Goal: Task Accomplishment & Management: Manage account settings

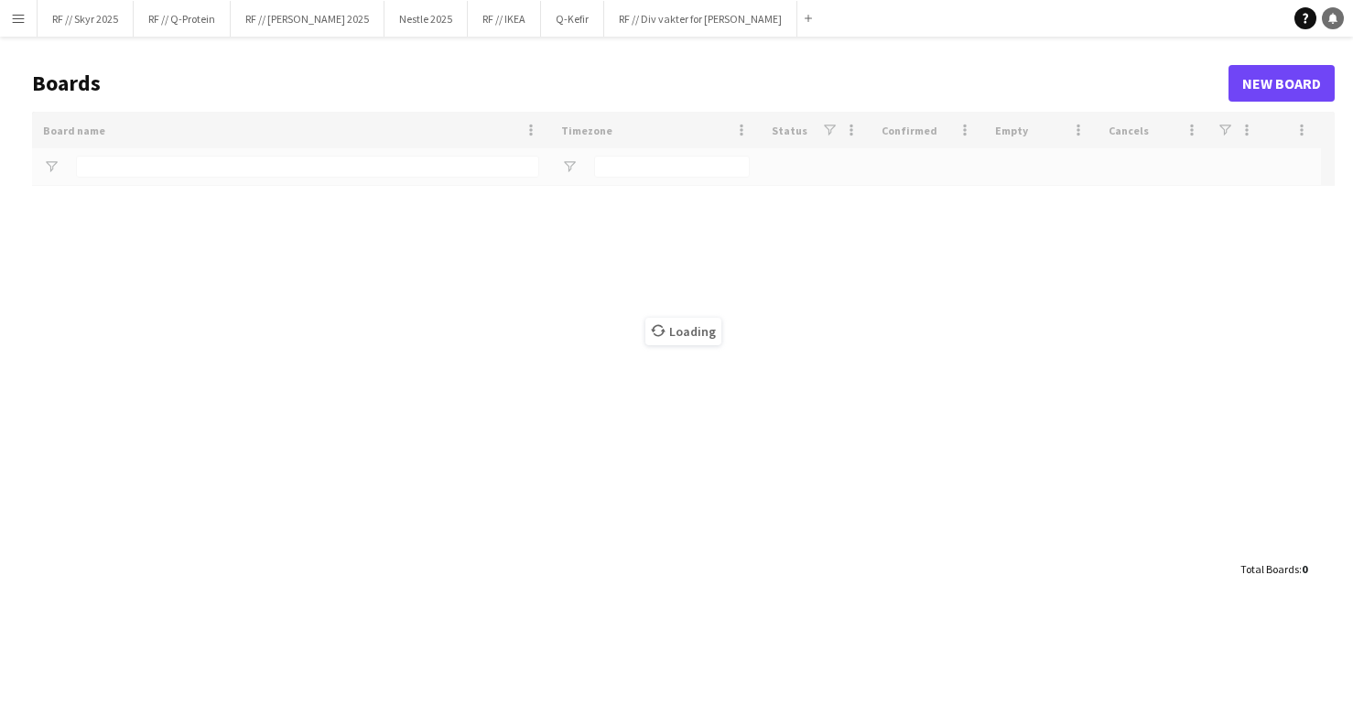
type input "**"
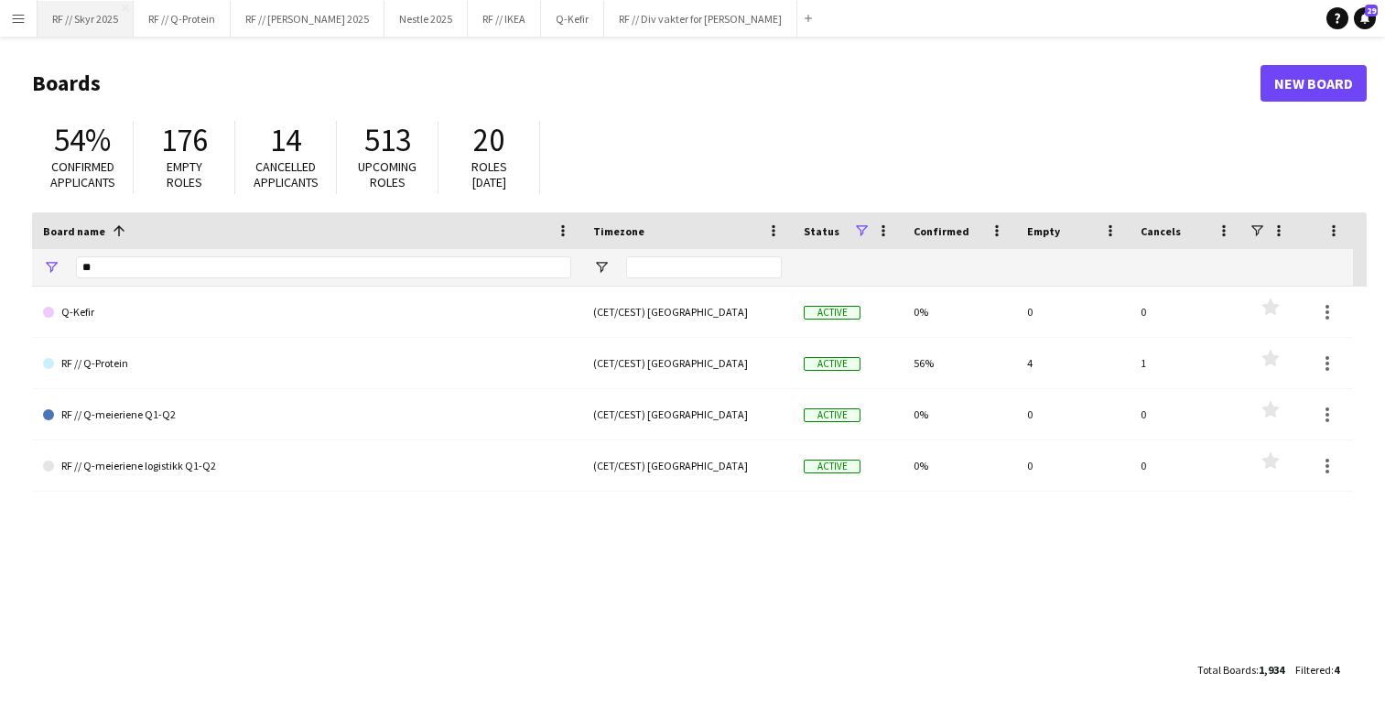
click at [87, 15] on button "RF // Skyr 2025 Close" at bounding box center [86, 19] width 96 height 36
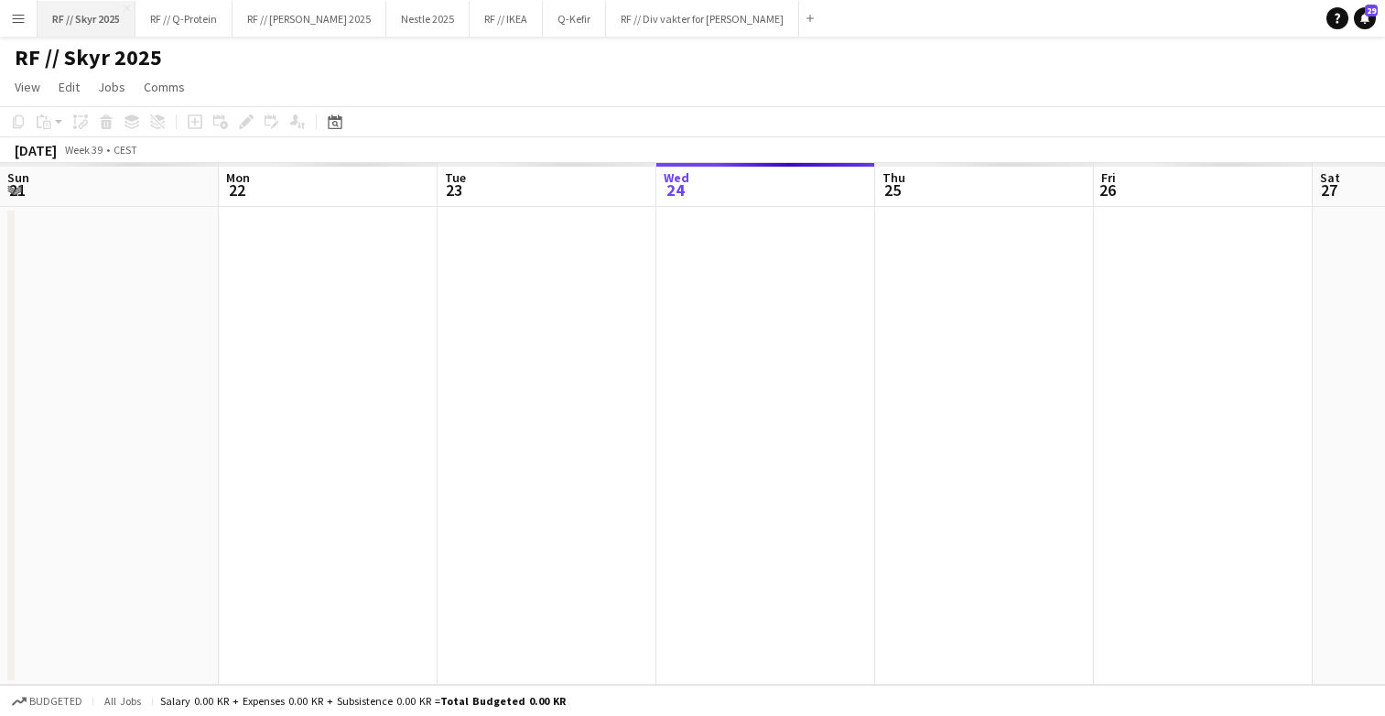
scroll to position [0, 438]
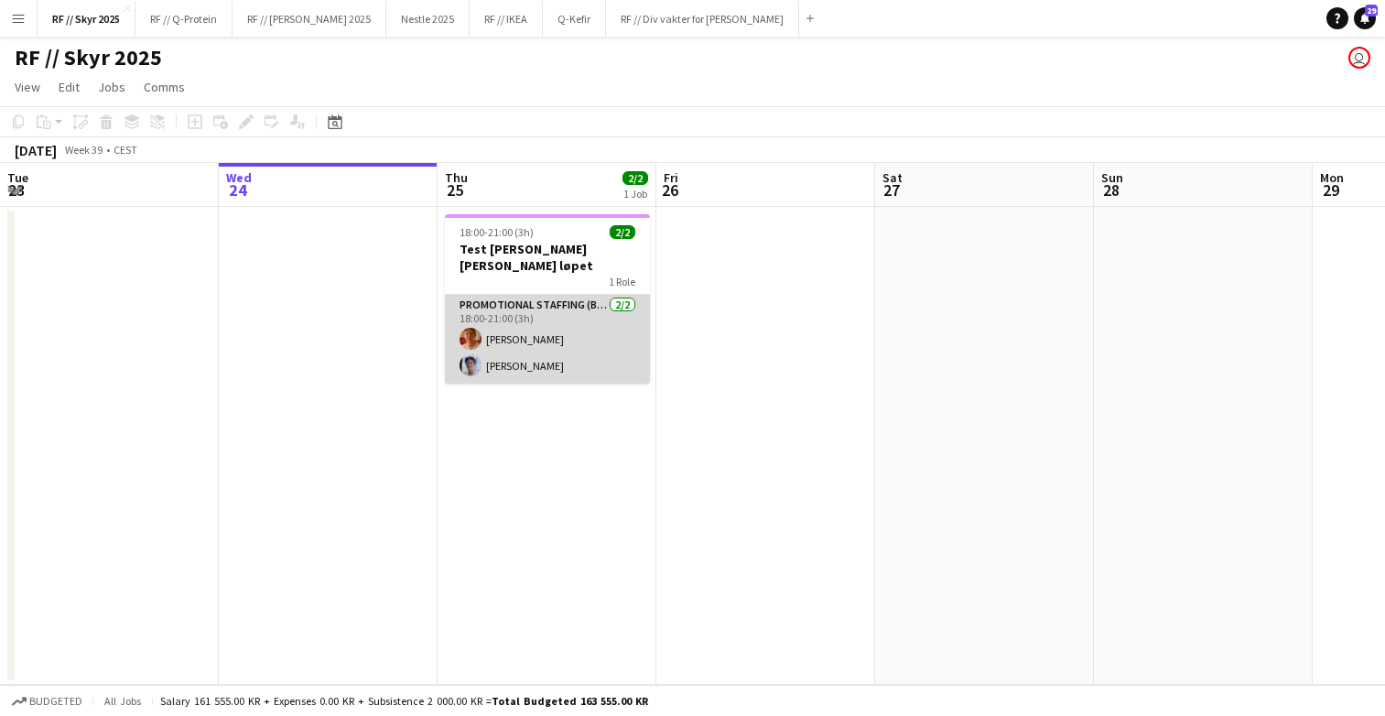
click at [536, 298] on app-card-role "Promotional Staffing (Brand Ambassadors) [DATE] 18:00-21:00 (3h) [PERSON_NAME]" at bounding box center [547, 339] width 205 height 89
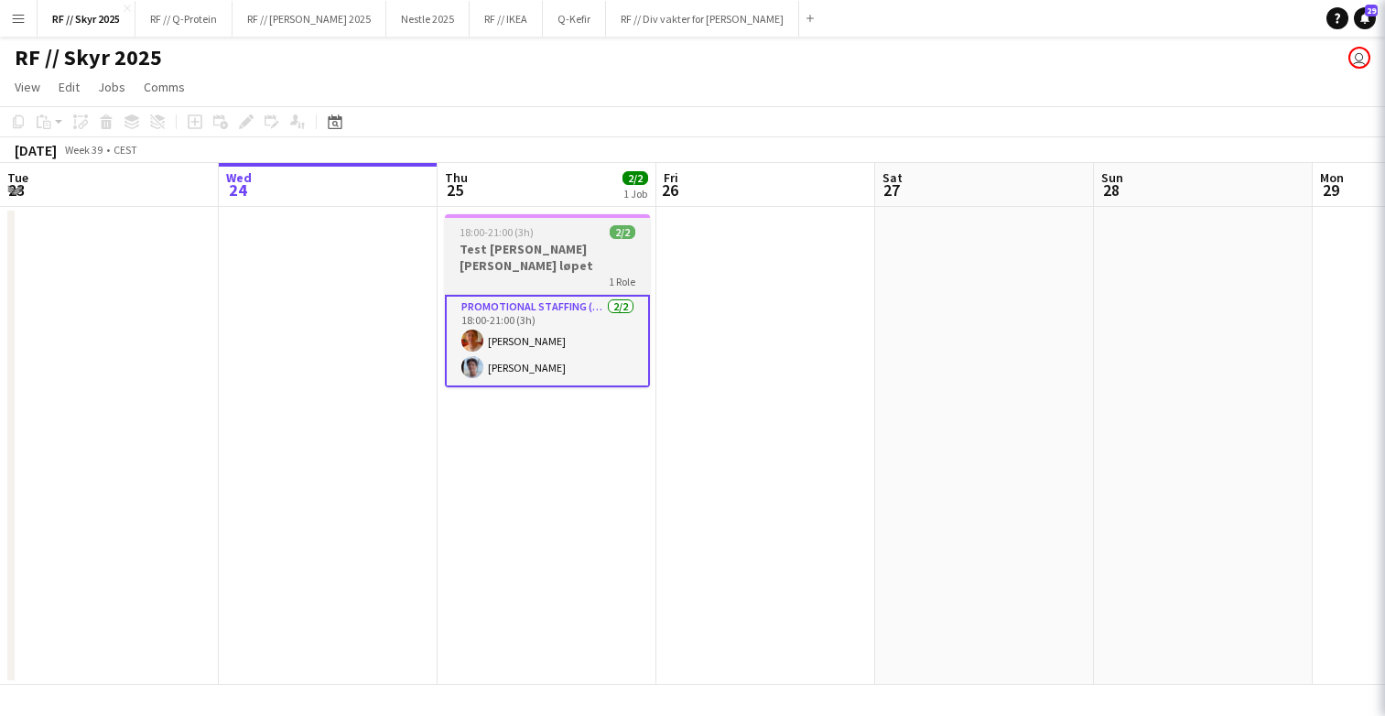
click at [535, 266] on h3 "Test [PERSON_NAME] [PERSON_NAME] løpet" at bounding box center [547, 257] width 205 height 33
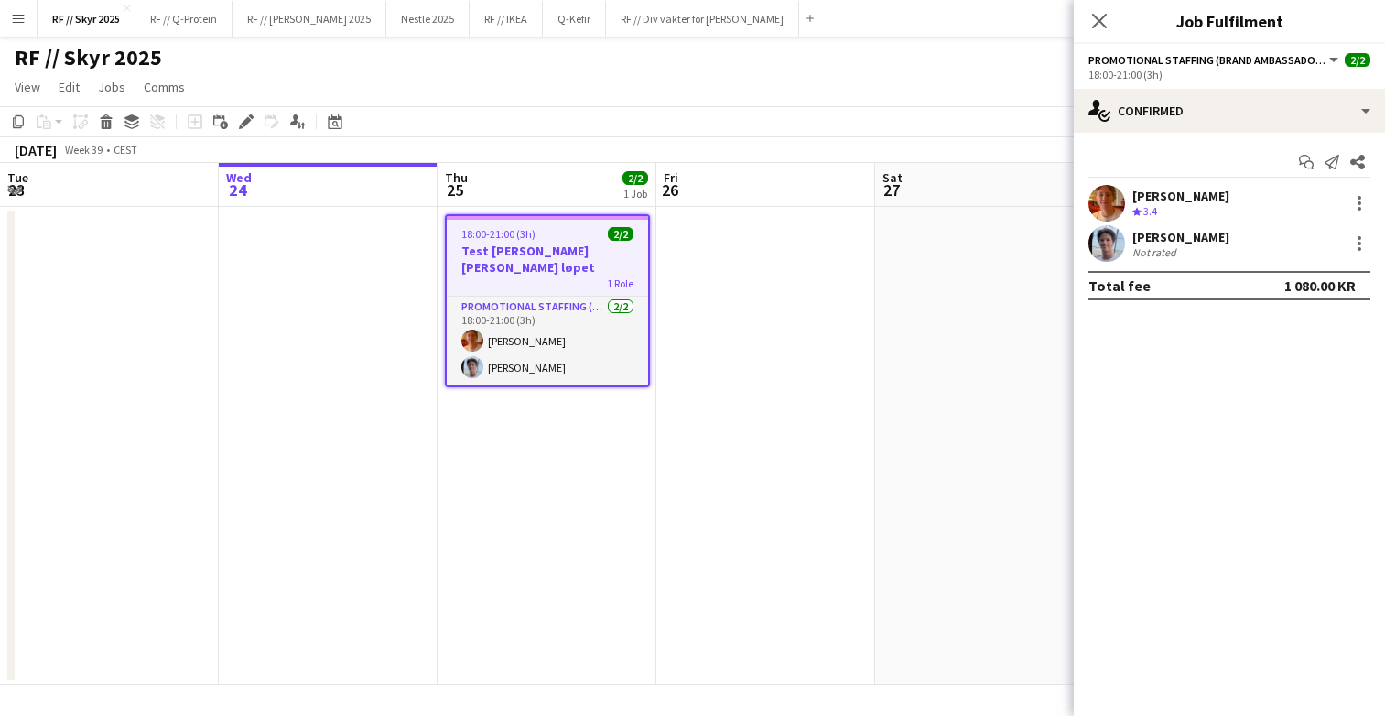
click at [721, 412] on app-date-cell at bounding box center [765, 446] width 219 height 478
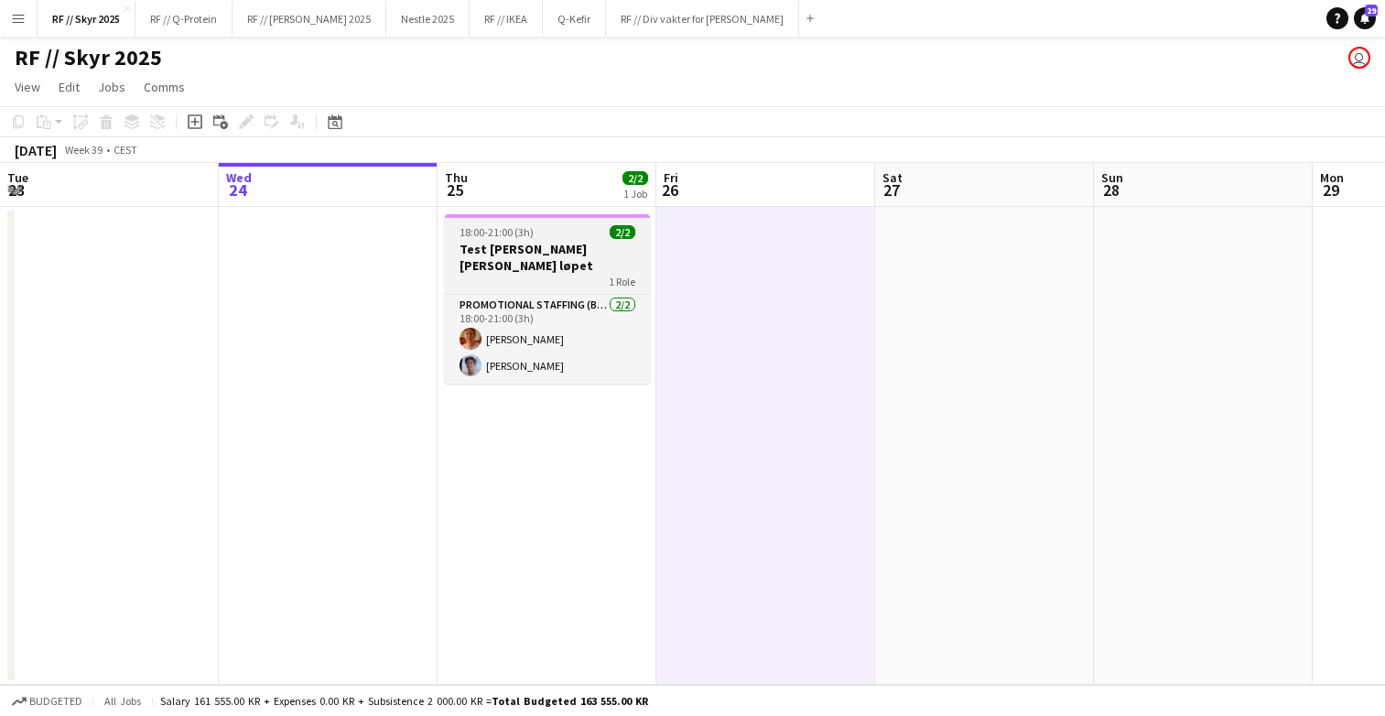
click at [544, 271] on h3 "Test [PERSON_NAME] [PERSON_NAME] løpet" at bounding box center [547, 257] width 205 height 33
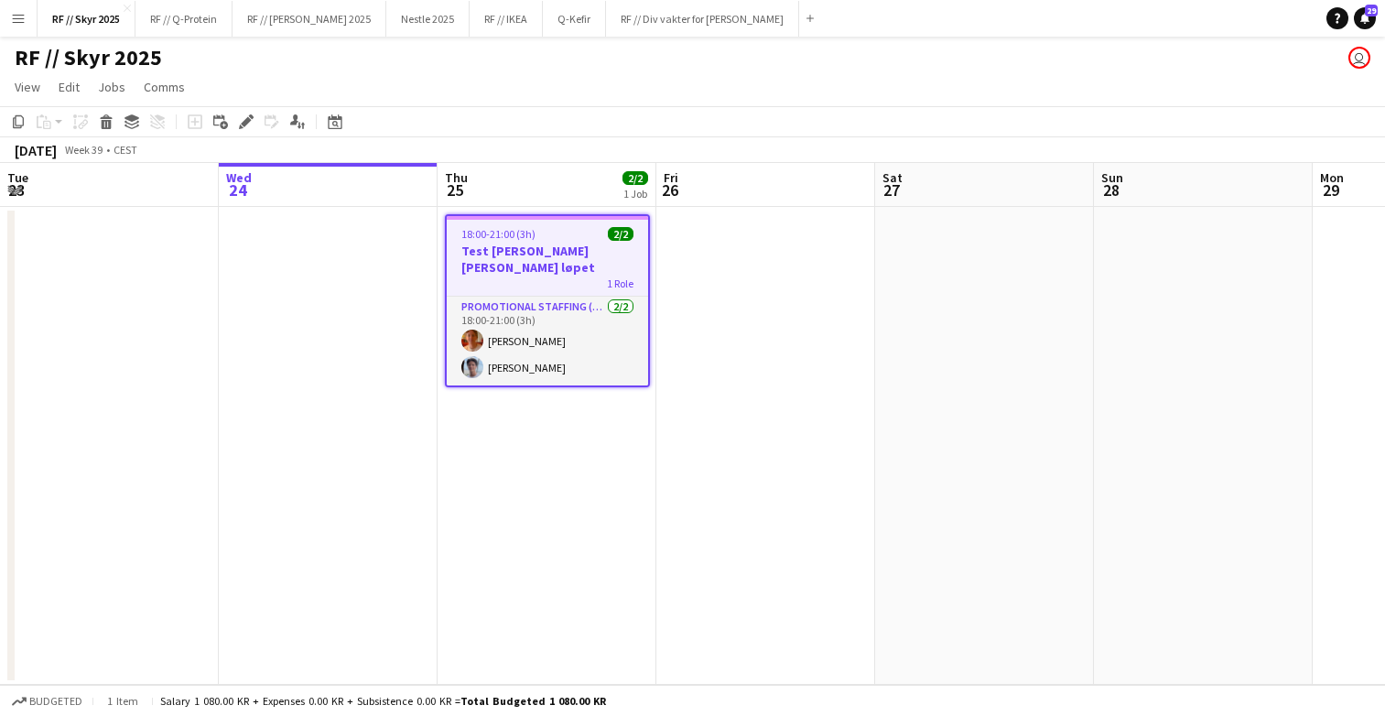
scroll to position [0, 460]
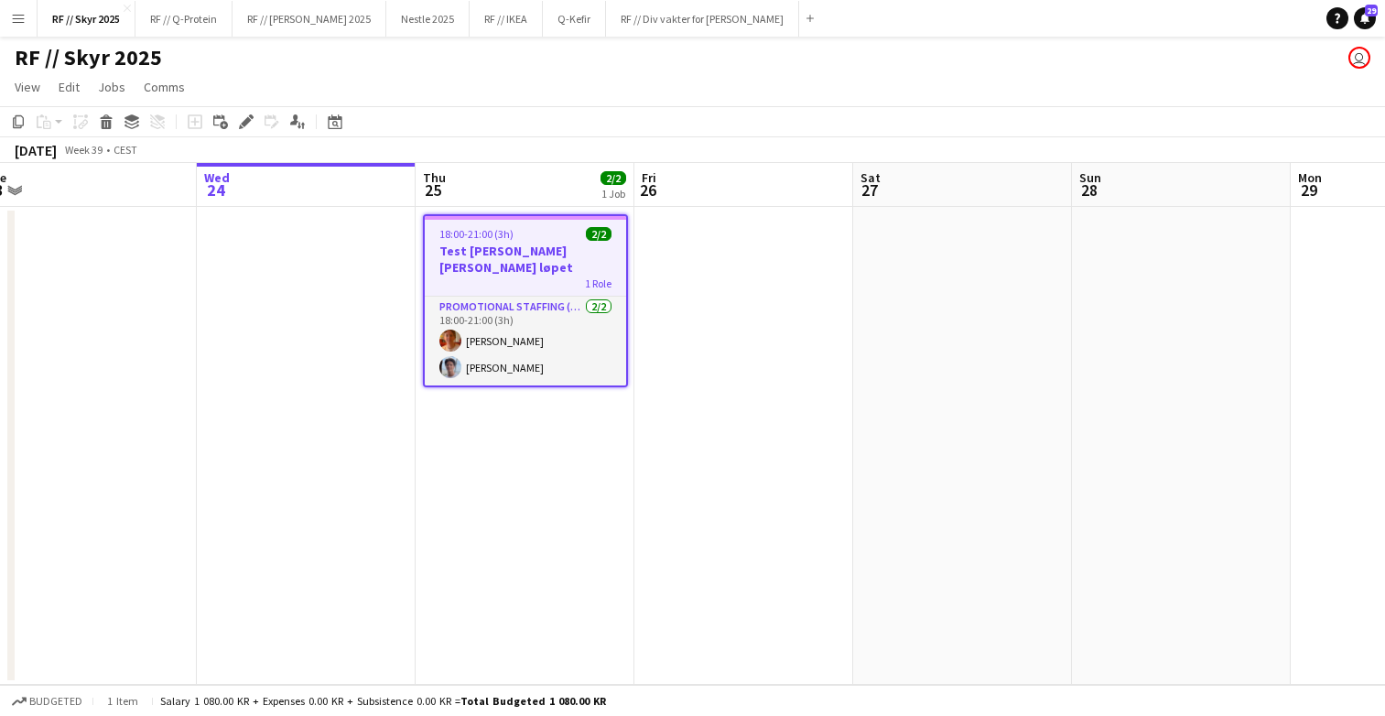
click at [661, 329] on app-date-cell at bounding box center [743, 446] width 219 height 478
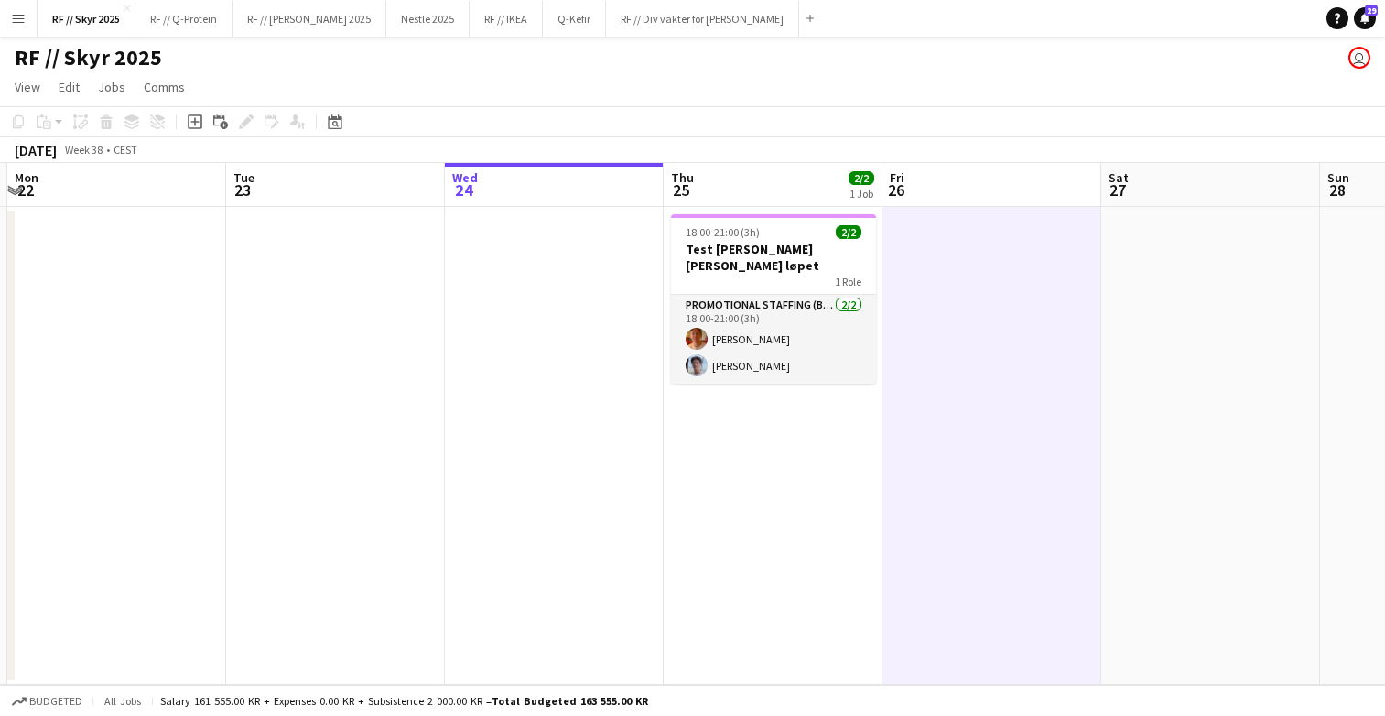
scroll to position [0, 421]
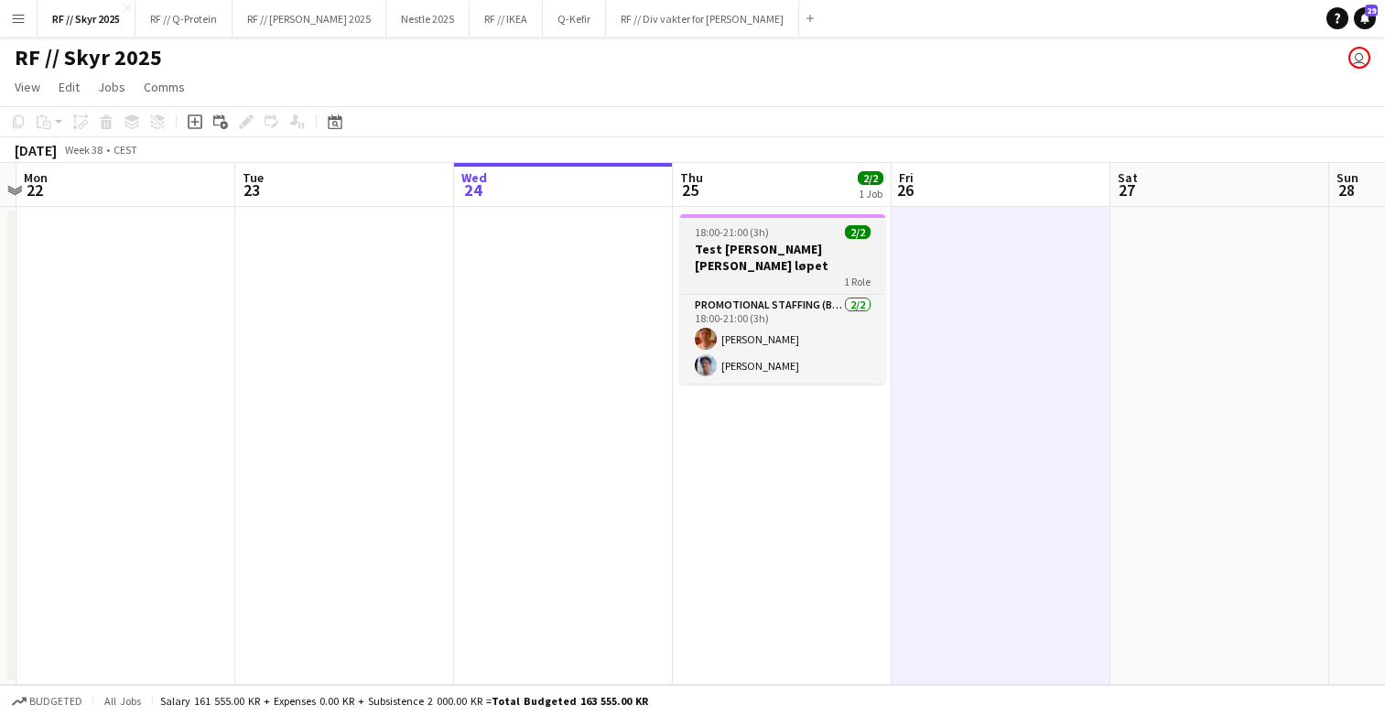
click at [768, 251] on h3 "Test [PERSON_NAME] [PERSON_NAME] løpet" at bounding box center [782, 257] width 205 height 33
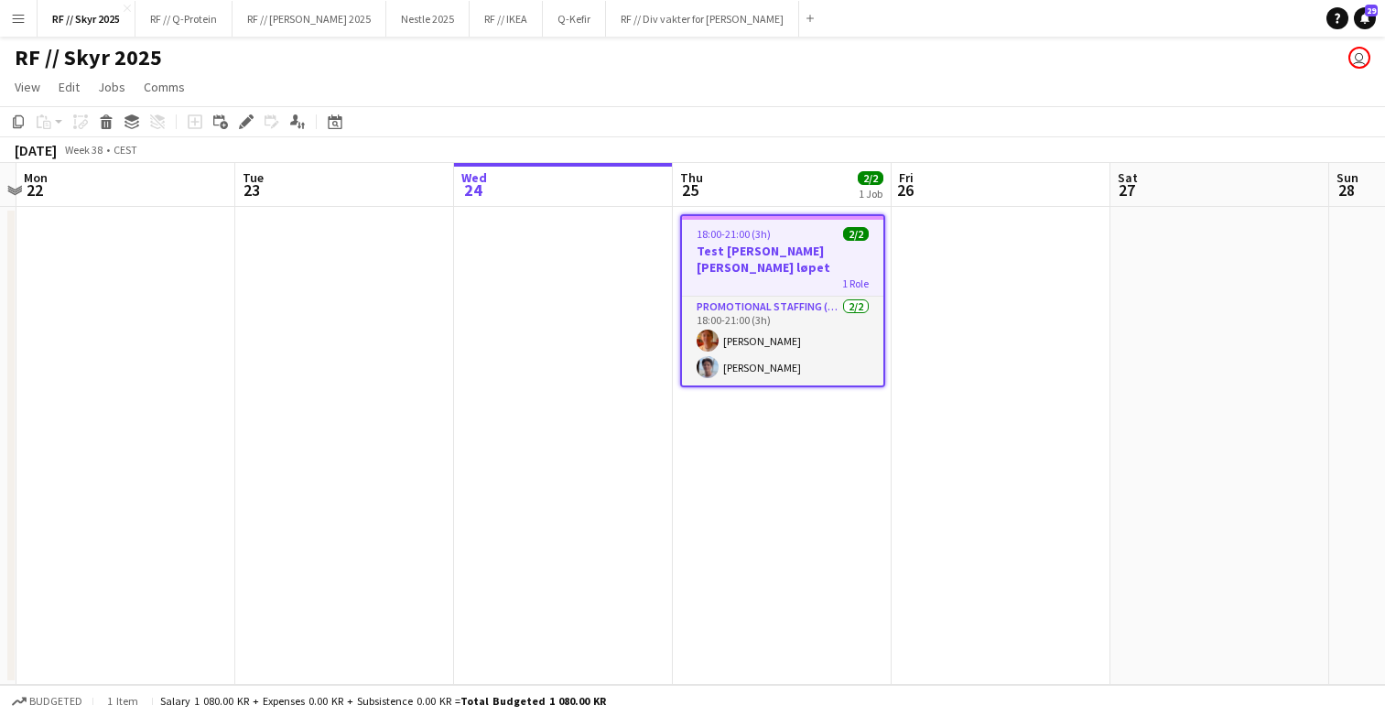
click at [945, 489] on app-date-cell at bounding box center [1001, 446] width 219 height 478
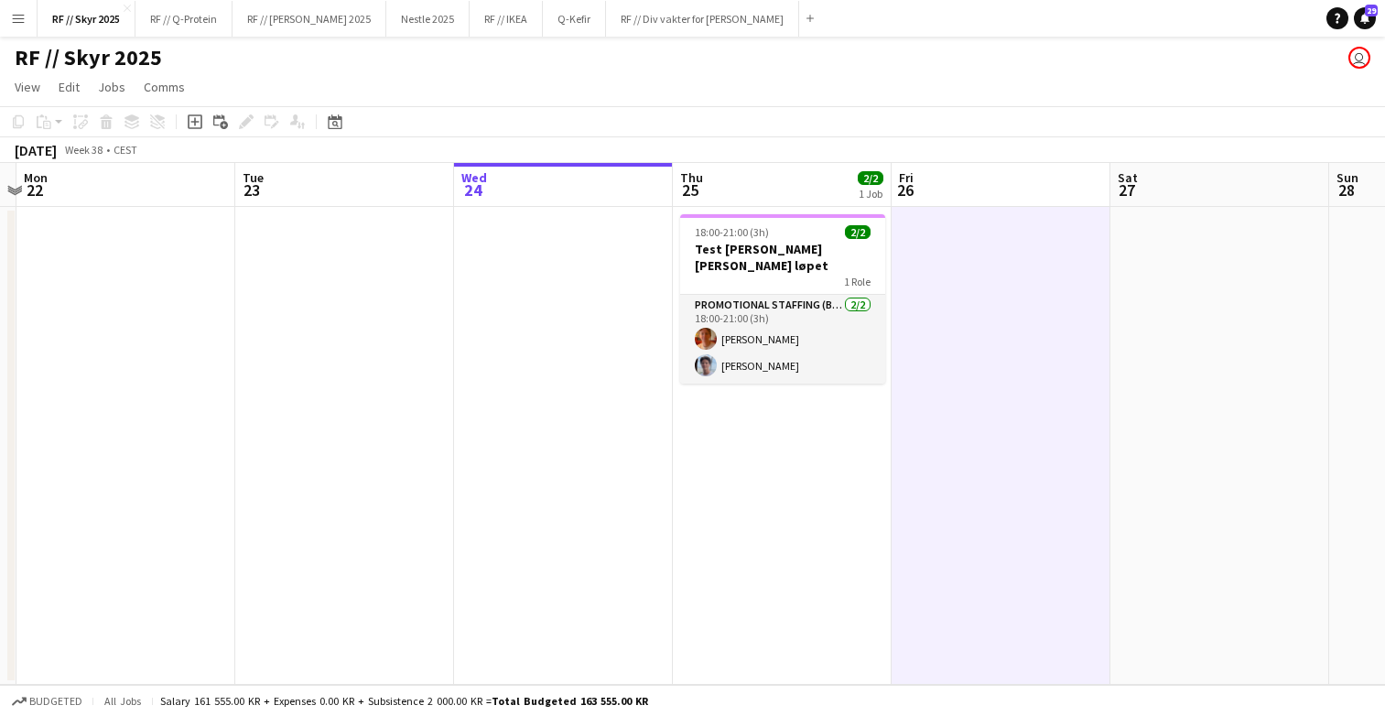
click at [556, 330] on app-date-cell at bounding box center [563, 446] width 219 height 478
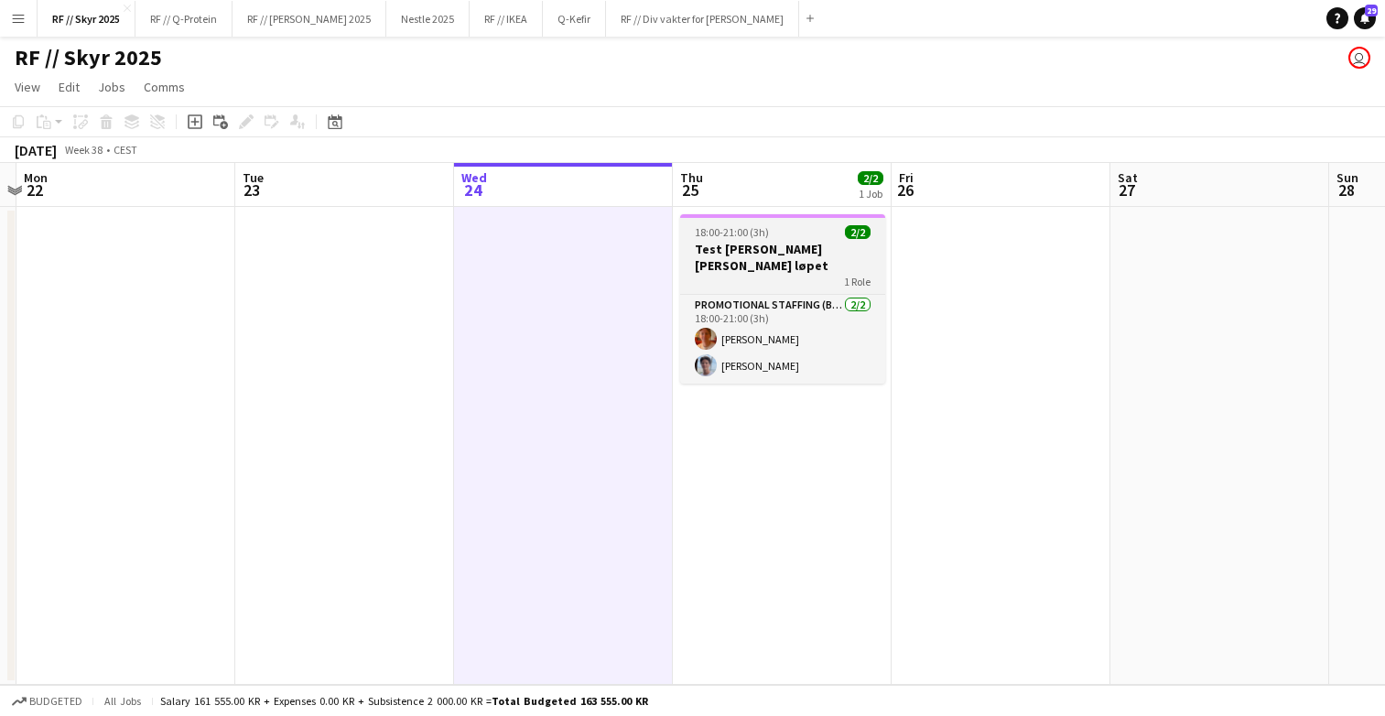
click at [803, 259] on h3 "Test [PERSON_NAME] [PERSON_NAME] løpet" at bounding box center [782, 257] width 205 height 33
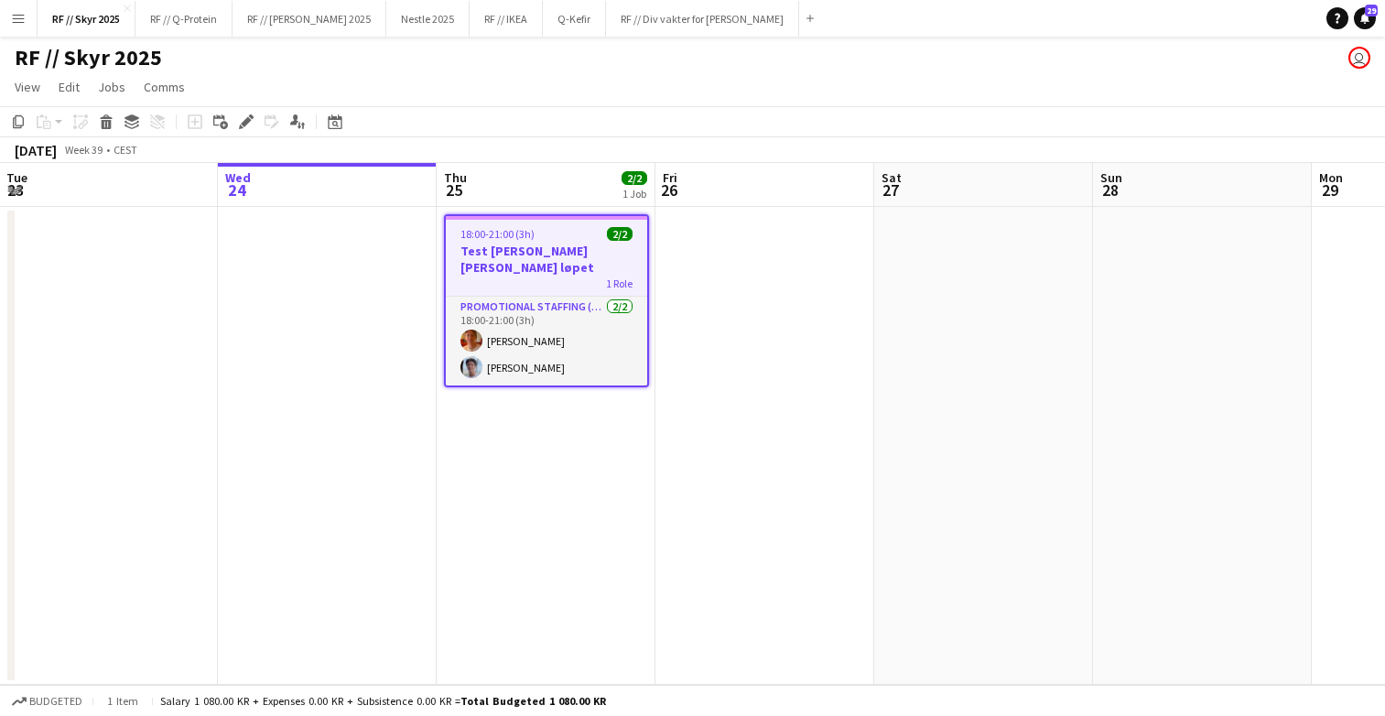
scroll to position [0, 566]
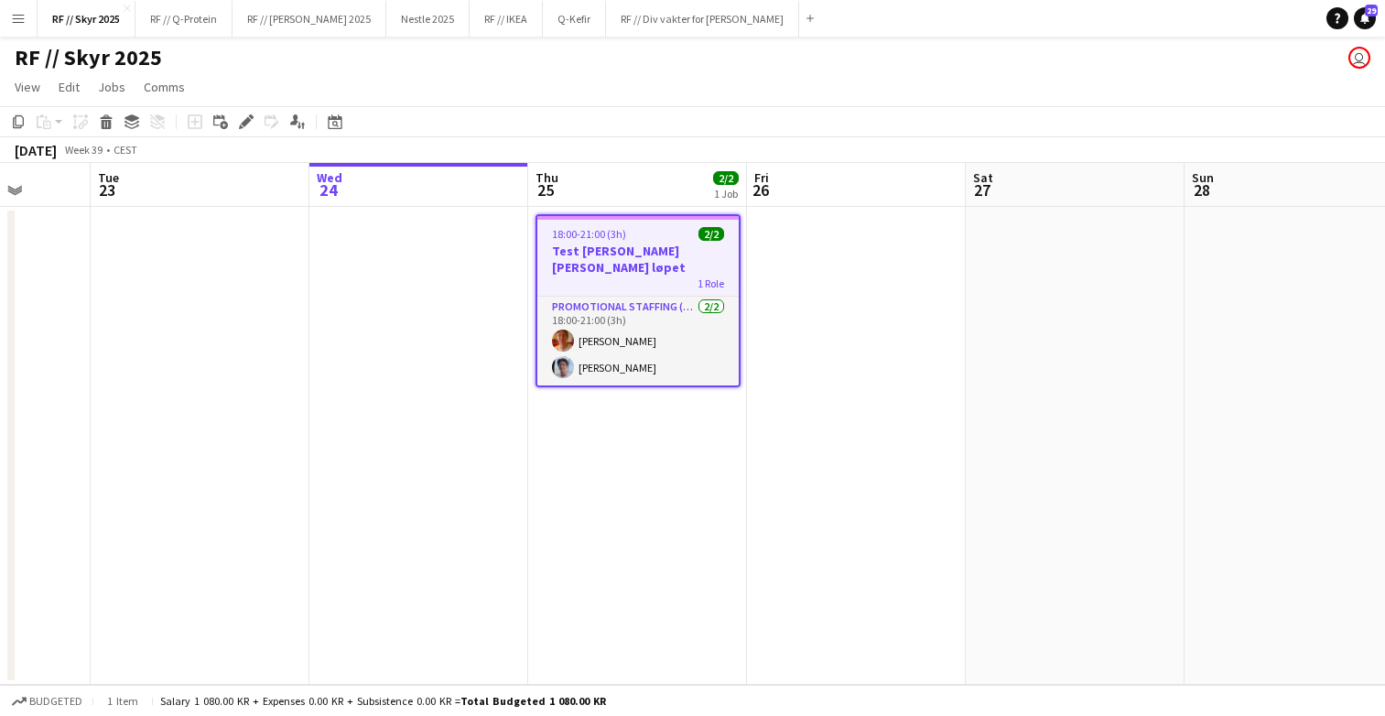
click at [826, 262] on app-date-cell at bounding box center [856, 446] width 219 height 478
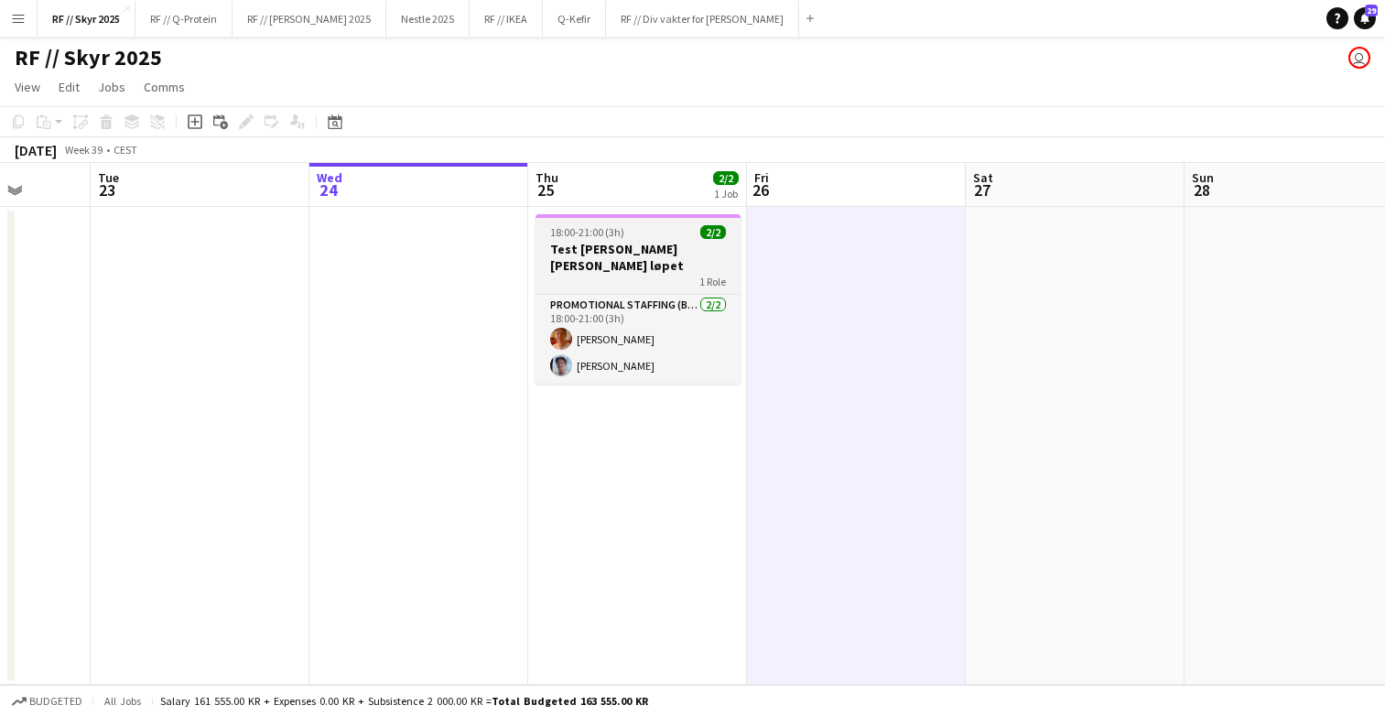
click at [655, 255] on h3 "Test [PERSON_NAME] [PERSON_NAME] løpet" at bounding box center [638, 257] width 205 height 33
